Goal: Obtain resource: Download file/media

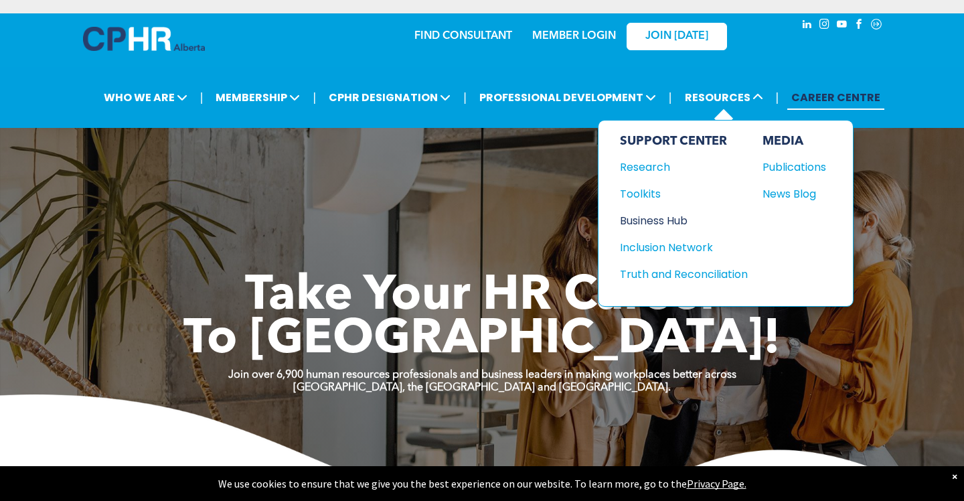
click at [653, 218] on div "Business Hub" at bounding box center [677, 220] width 115 height 17
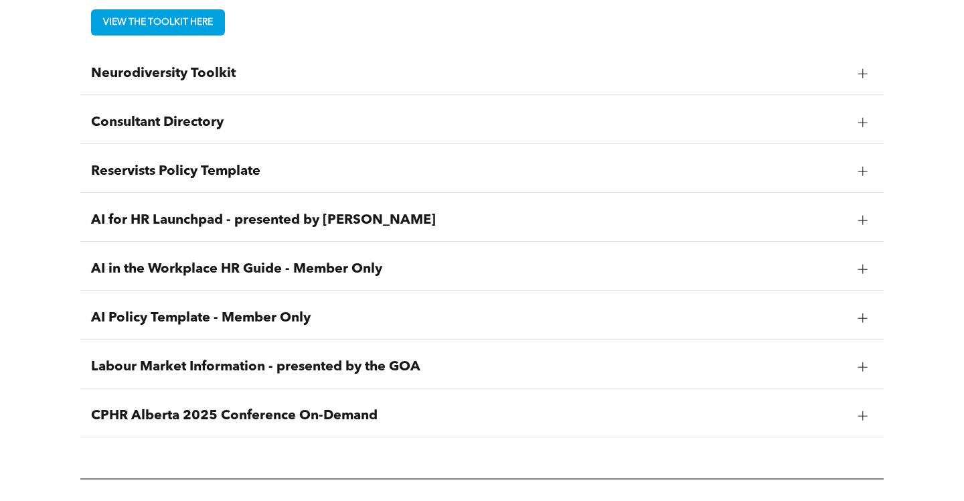
scroll to position [1848, 0]
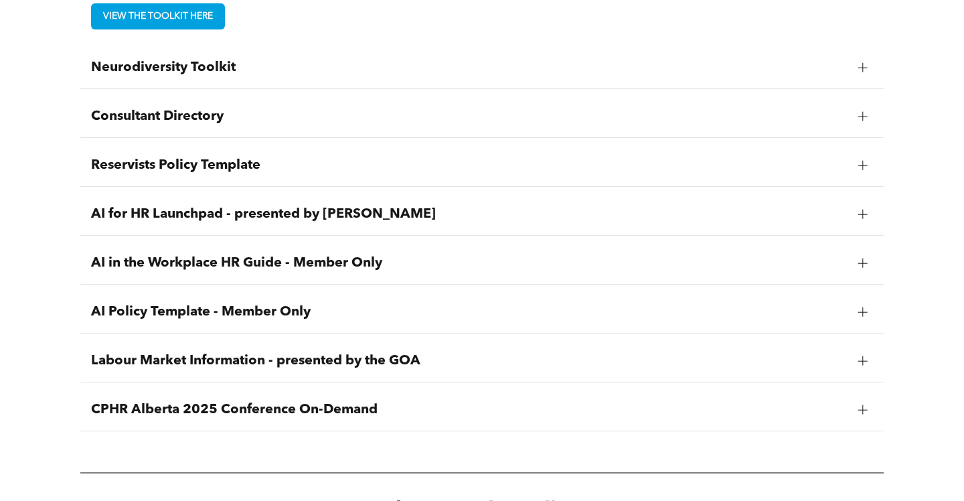
click at [346, 64] on span "Neurodiversity Toolkit" at bounding box center [469, 68] width 756 height 16
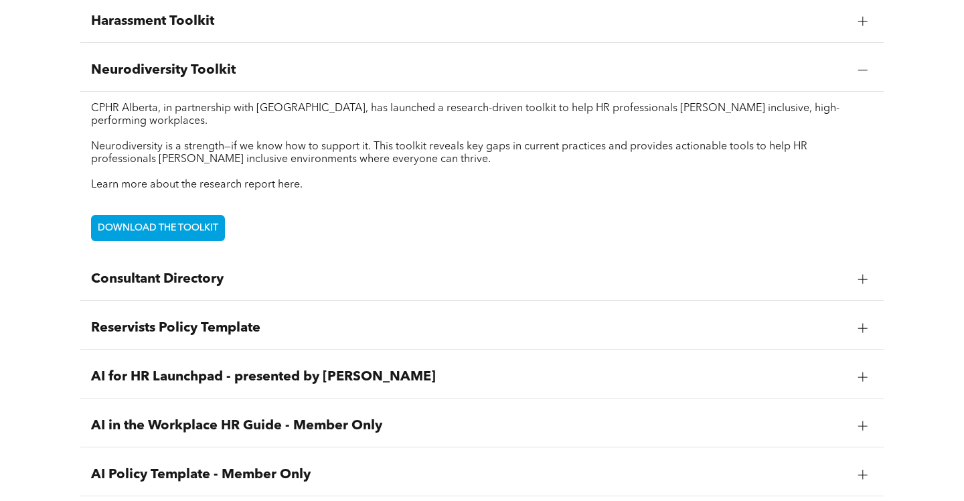
scroll to position [1750, 0]
click at [179, 231] on span "DOWNLOAD THE TOOLKIT" at bounding box center [158, 227] width 130 height 25
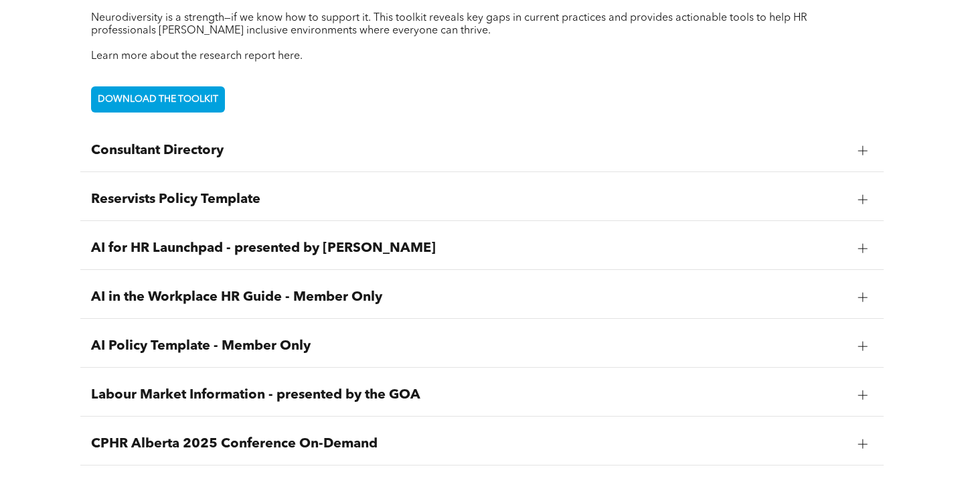
scroll to position [1887, 0]
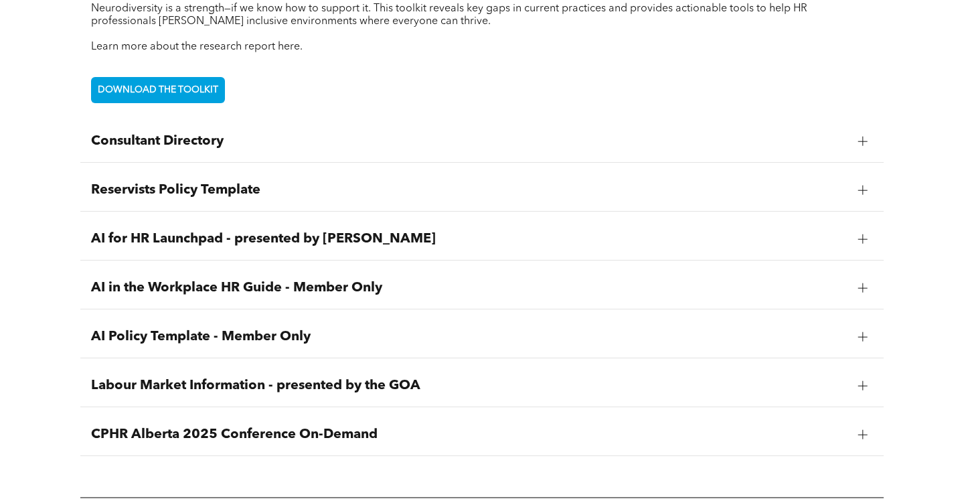
click at [279, 338] on span "AI Policy Template - Member Only" at bounding box center [469, 337] width 756 height 16
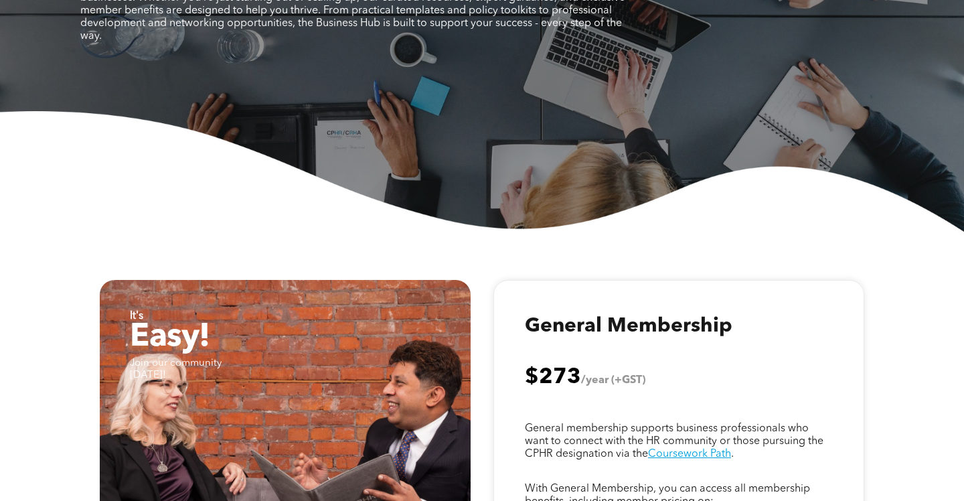
scroll to position [0, 0]
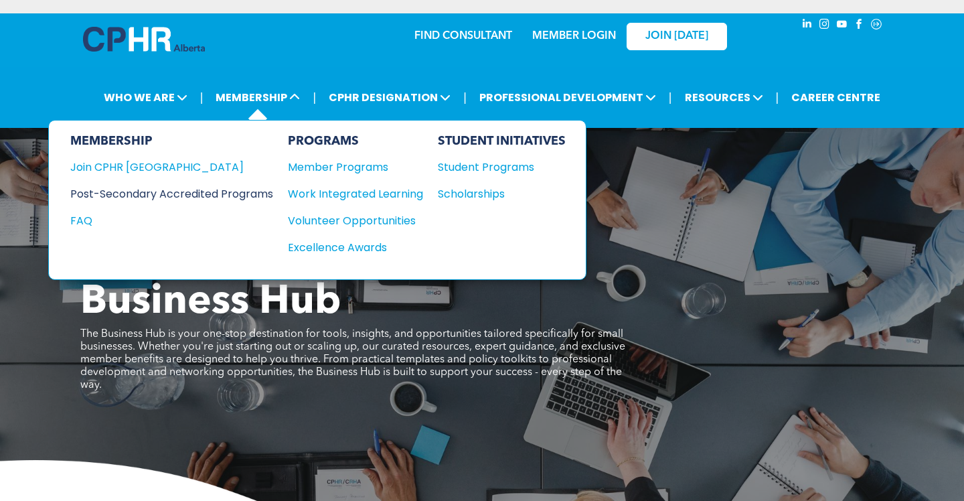
click at [228, 197] on div "Post-Secondary Accredited Programs" at bounding box center [161, 193] width 183 height 17
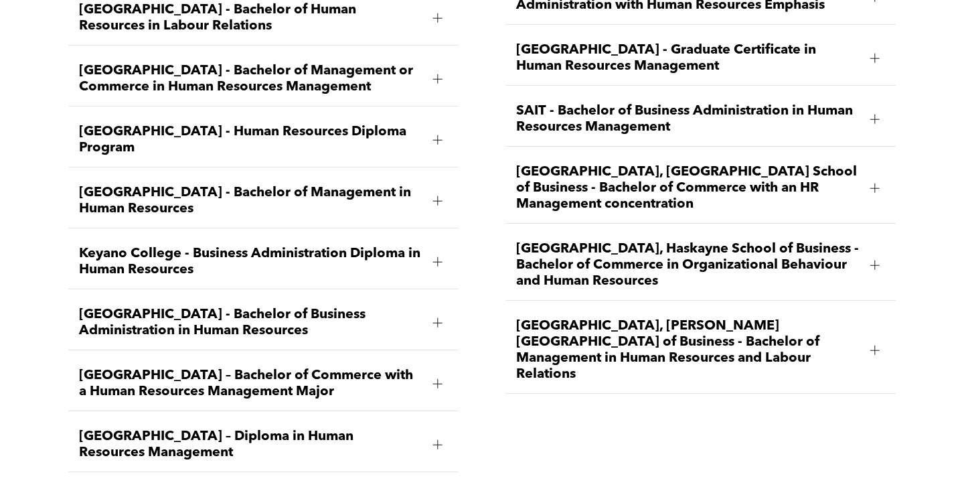
scroll to position [2090, 0]
